Goal: Task Accomplishment & Management: Manage account settings

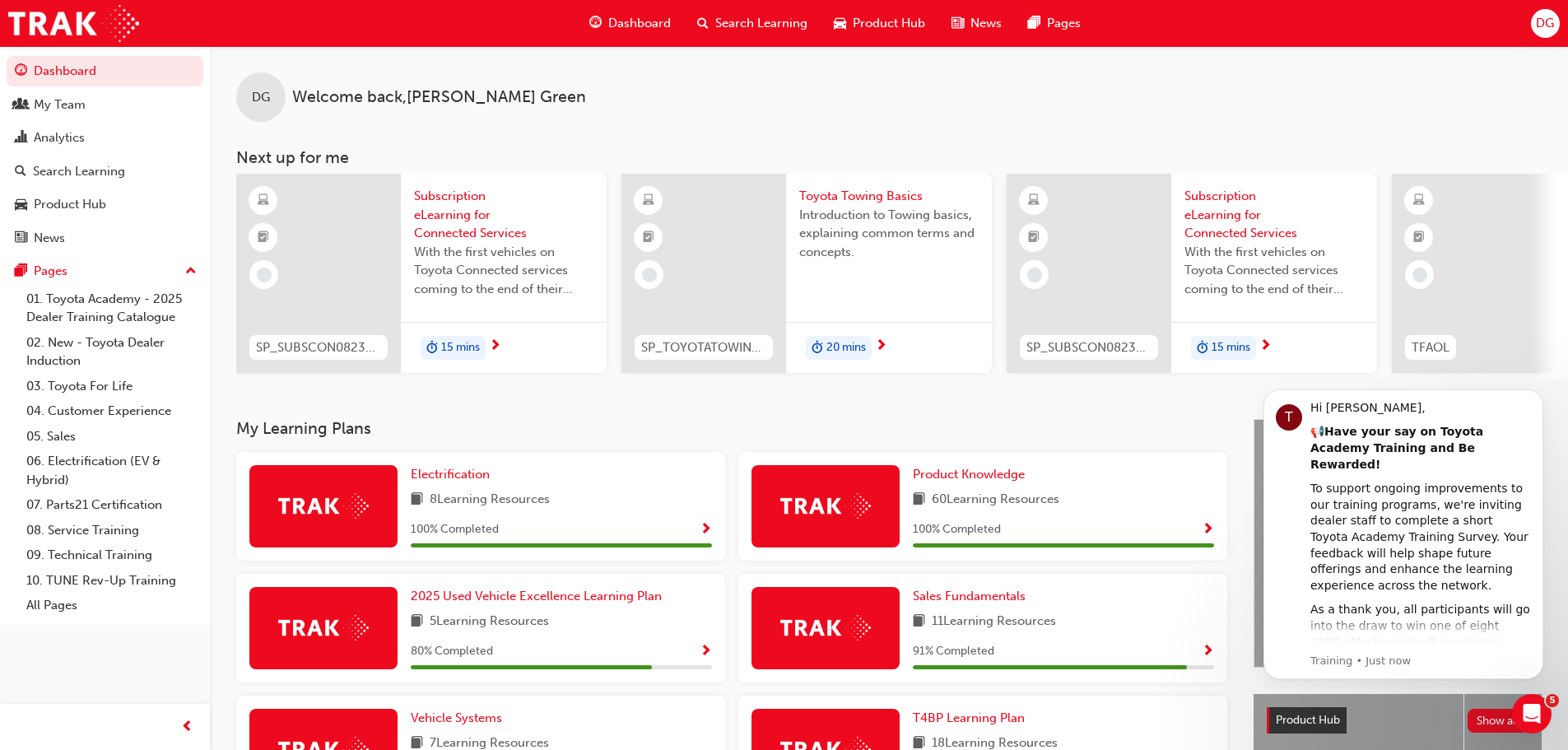
click at [1545, 18] on span "DG" at bounding box center [1545, 23] width 18 height 19
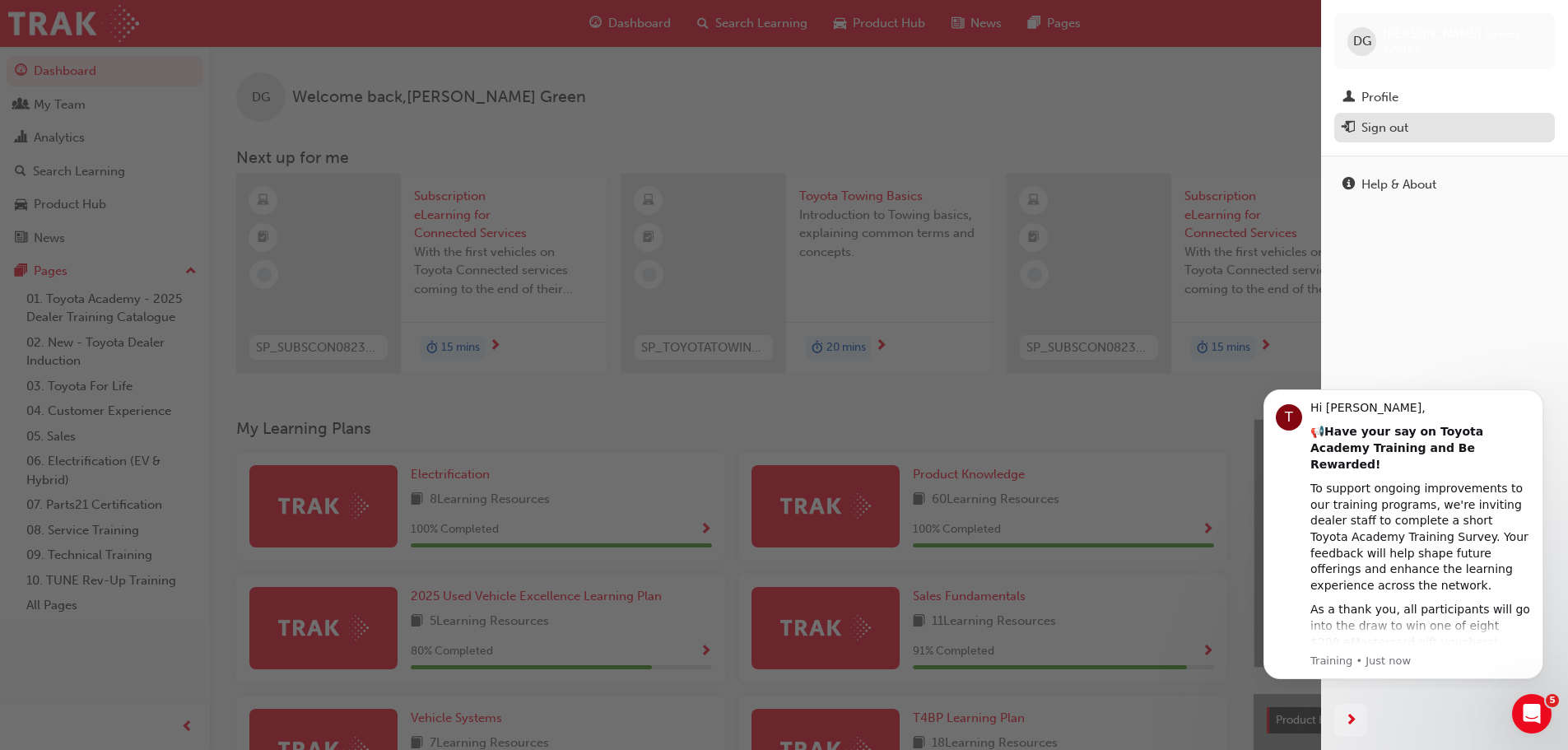
click at [1397, 128] on div "Sign out" at bounding box center [1384, 128] width 47 height 19
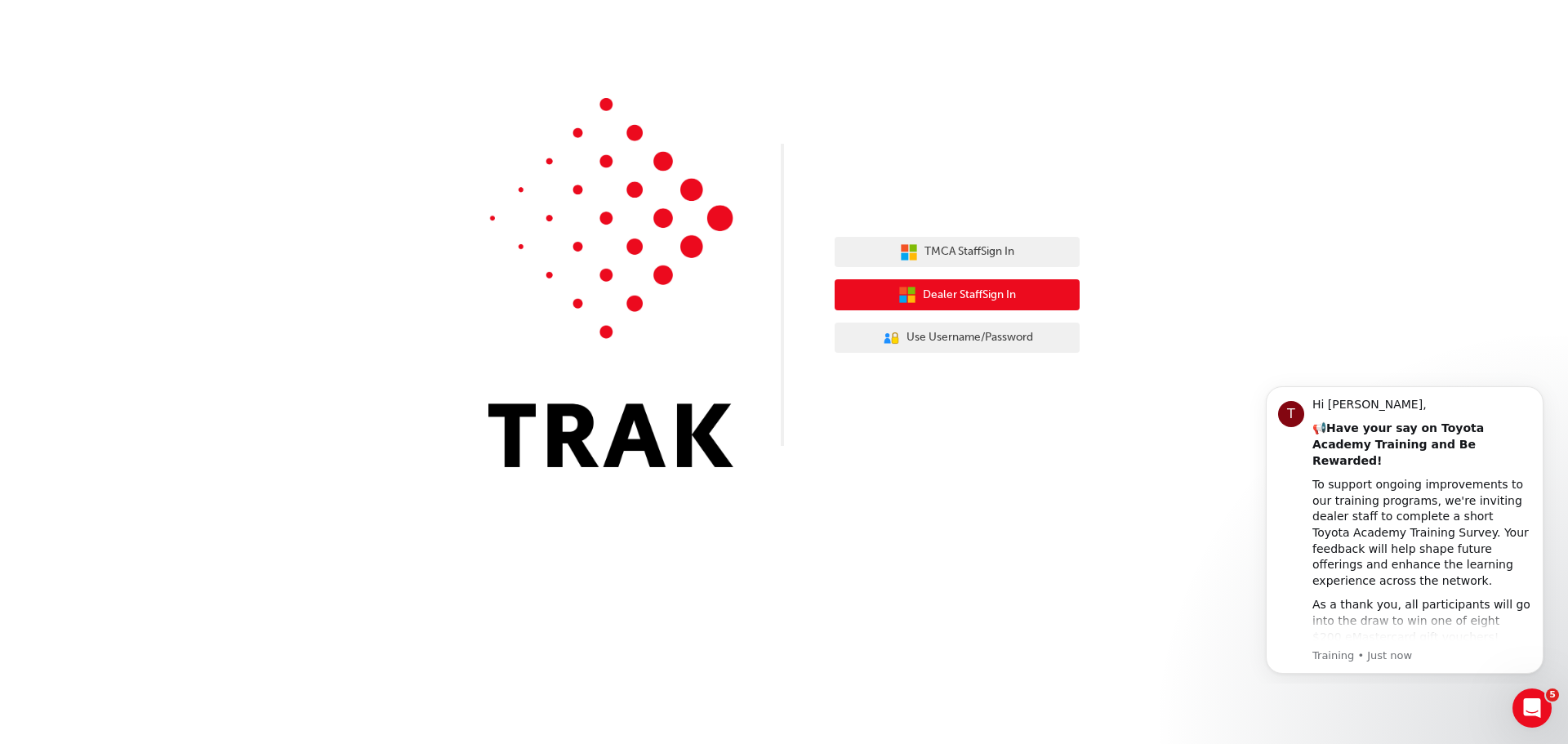
click at [1009, 293] on span "Dealer Staff Sign In" at bounding box center [969, 295] width 93 height 19
